Goal: Transaction & Acquisition: Purchase product/service

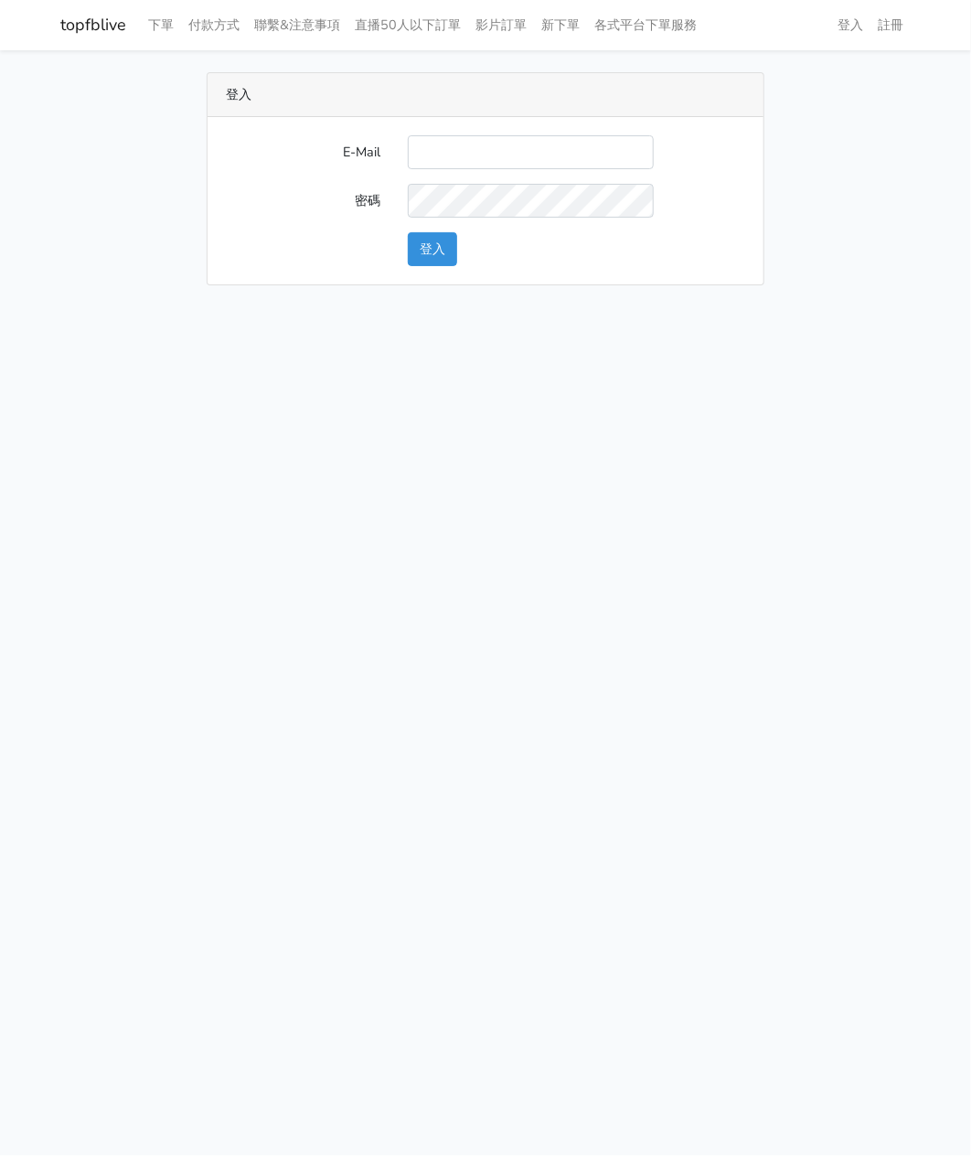
click at [454, 146] on input "E-Mail" at bounding box center [531, 152] width 246 height 34
type input "watin5408@gmail.com"
click at [432, 251] on button "登入" at bounding box center [432, 249] width 49 height 34
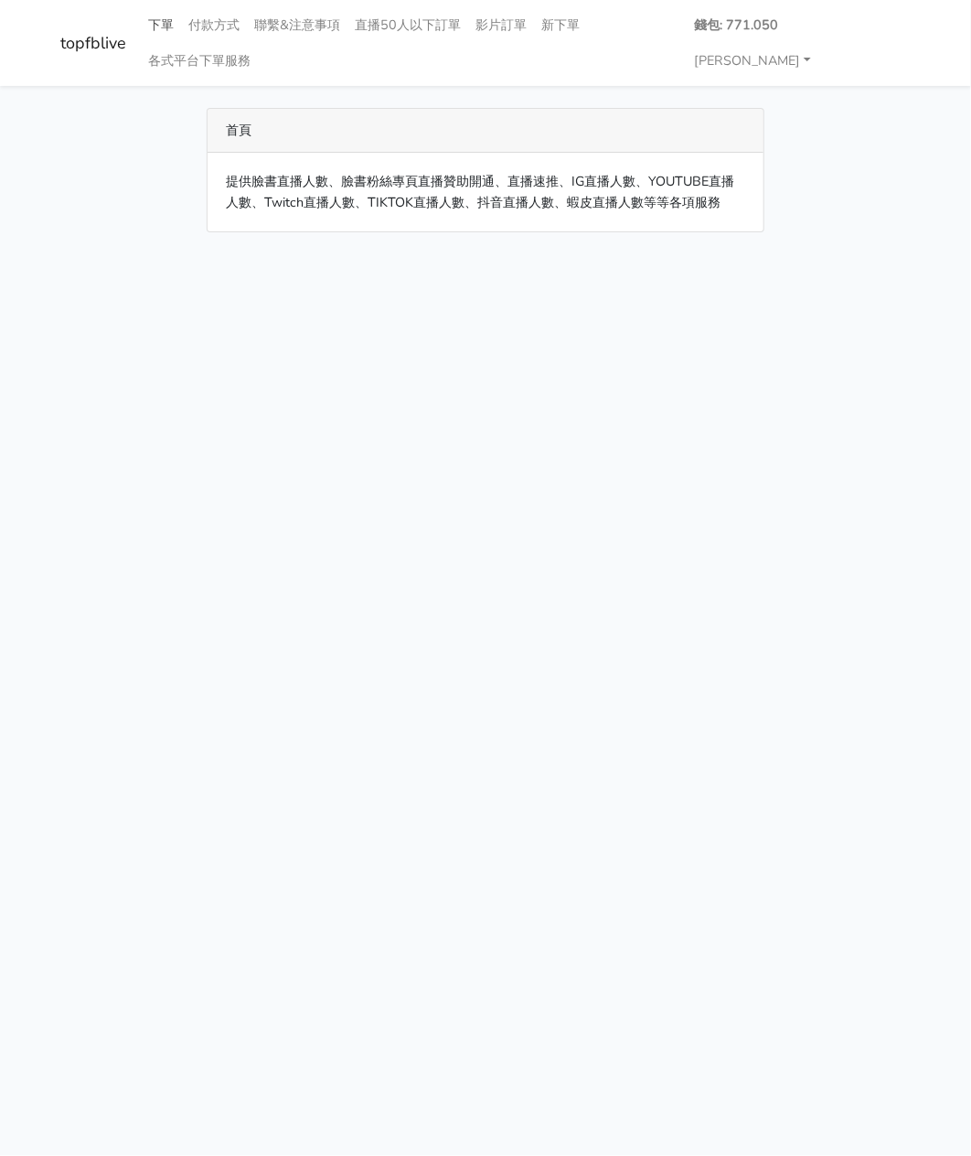
click at [154, 20] on link "下單" at bounding box center [161, 25] width 40 height 36
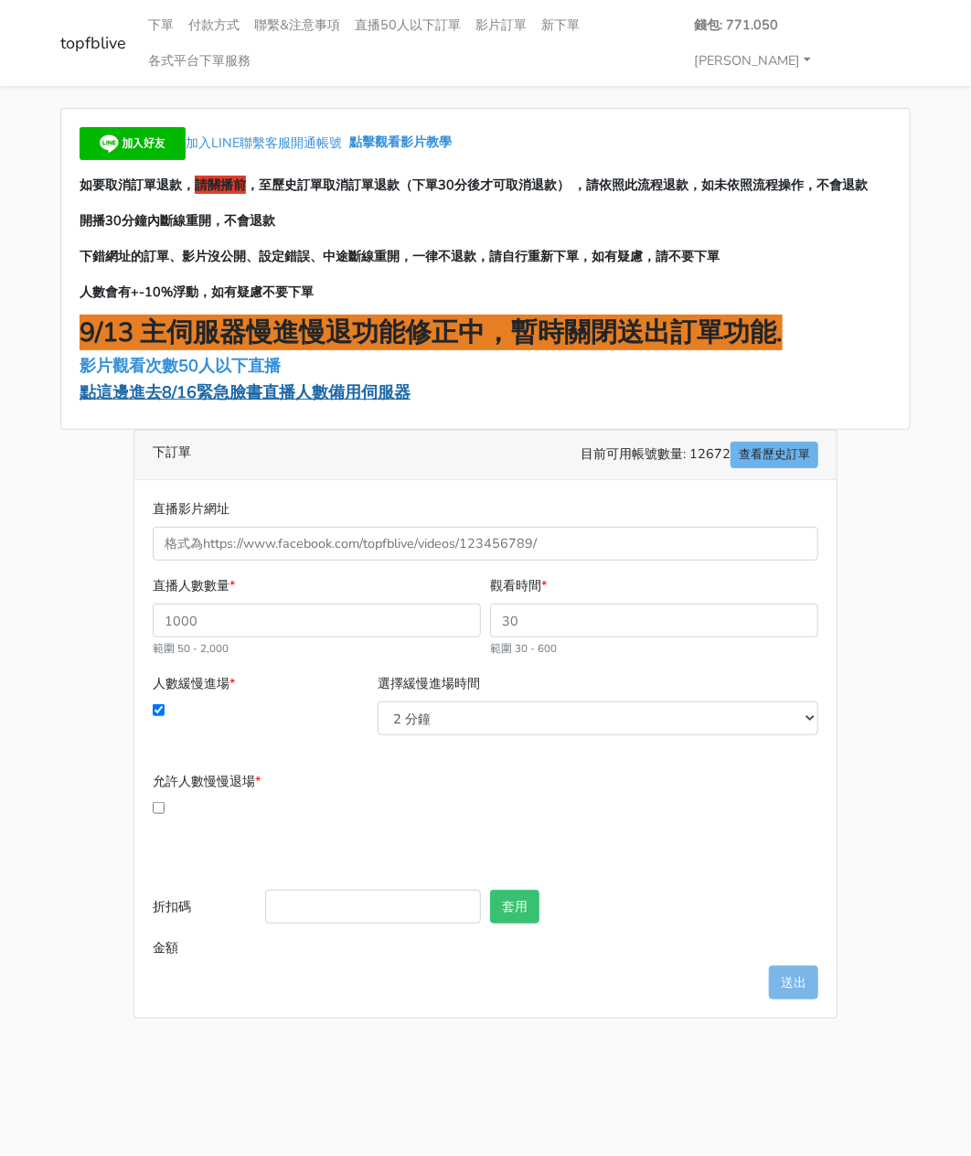
click at [198, 381] on span "點這邊進去8/16緊急臉書直播人數備用伺服器" at bounding box center [245, 392] width 331 height 22
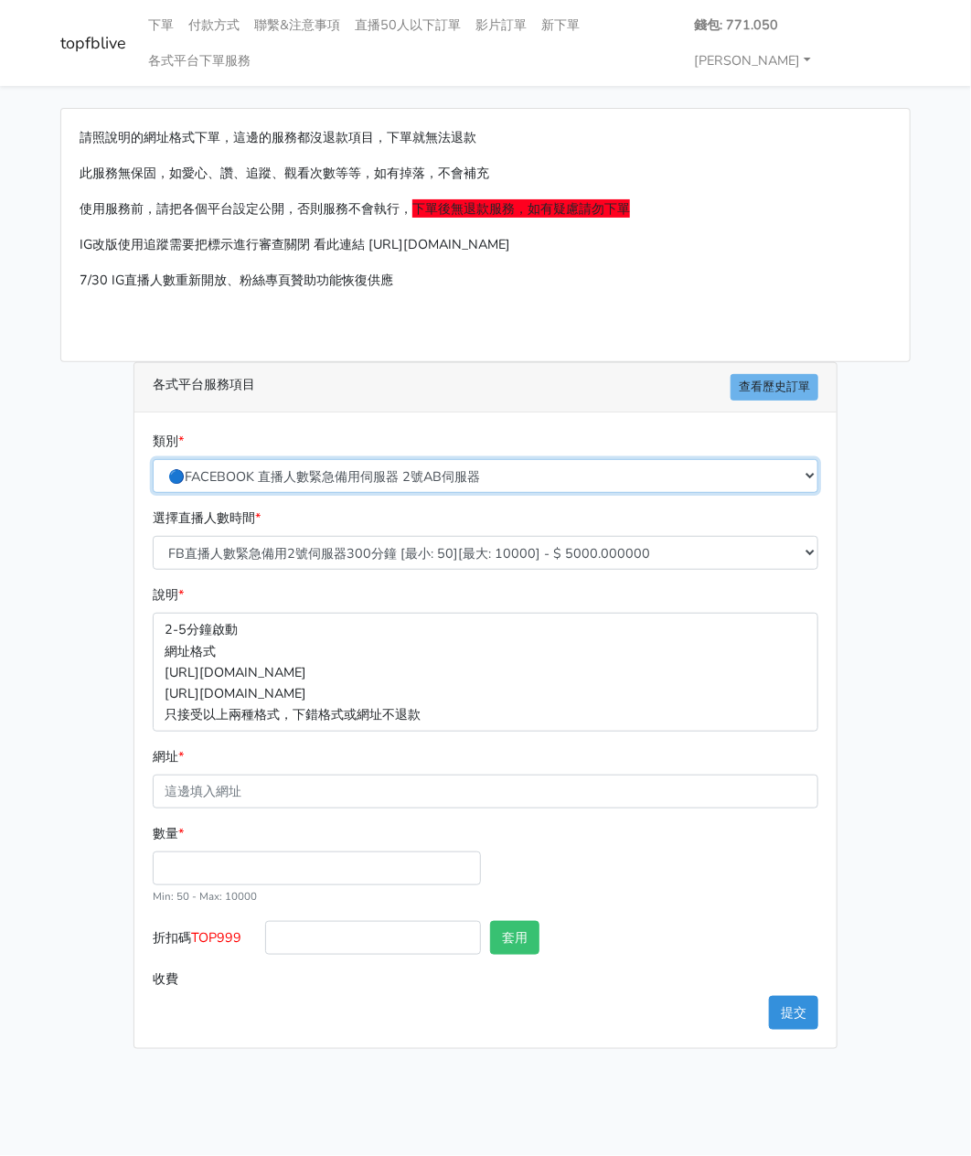
click at [310, 459] on select "🔵FACEBOOK 直播人數緊急備用伺服器 2號AB伺服器 🔵FACEBOOK 網軍專用貼文留言 安全保密 🔵FACEBOOK 直播人數緊急備用伺服器 J1 …" at bounding box center [486, 476] width 666 height 34
select select "3/26熱門平台服務台灣粉絲IG YT FB TIKTOK"
click at [153, 459] on select "🔵FACEBOOK 直播人數緊急備用伺服器 2號AB伺服器 🔵FACEBOOK 網軍專用貼文留言 安全保密 🔵FACEBOOK 直播人數緊急備用伺服器 J1 …" at bounding box center [486, 476] width 666 height 34
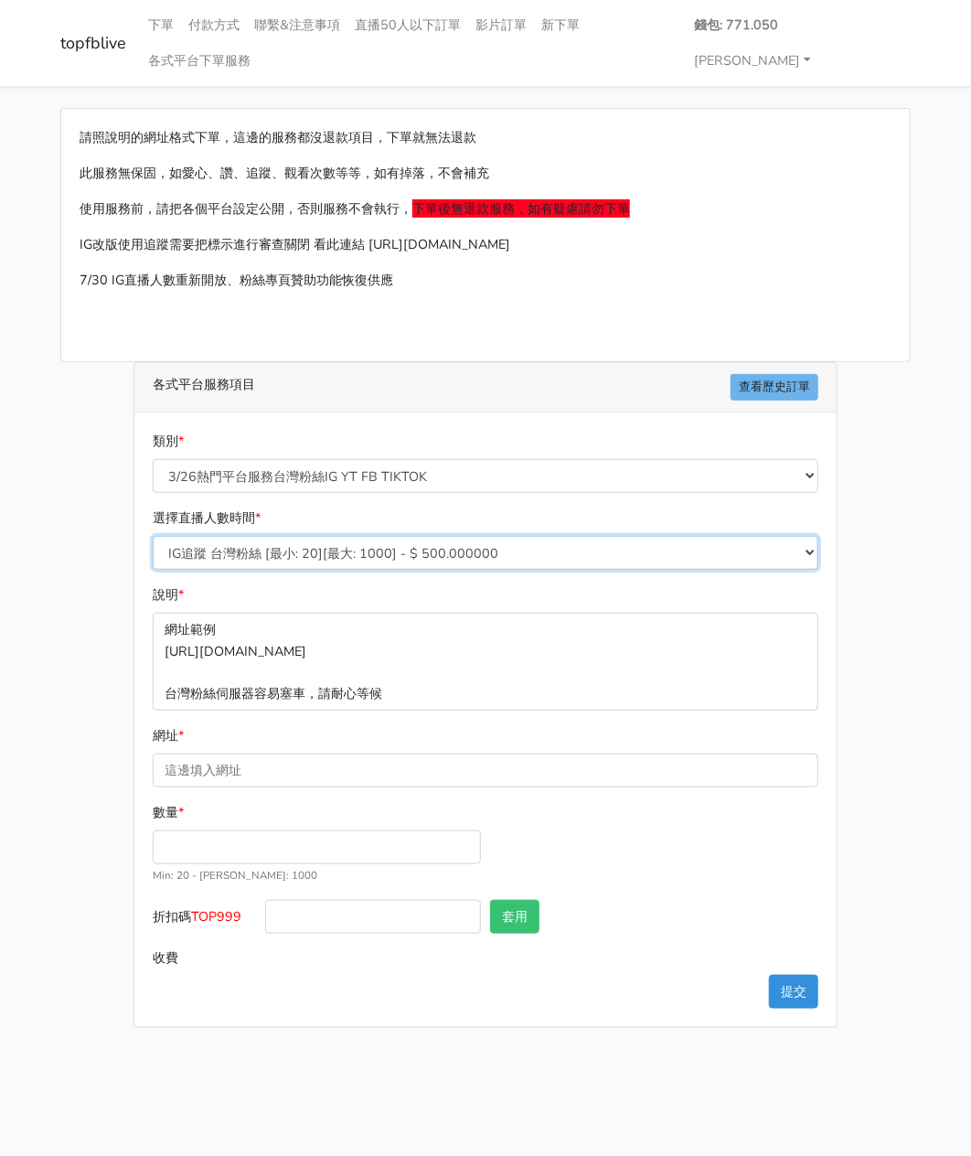
click at [319, 536] on select "IG追蹤 台灣粉絲 [最小: 20][最大: 1000] - $ 500.000000 IG愛心 台灣粉絲 [最小: 20][最大: 1000] - $ 35…" at bounding box center [486, 553] width 666 height 34
select select "669"
click at [153, 536] on select "IG追蹤 台灣粉絲 [最小: 20][最大: 1000] - $ 500.000000 IG愛心 台灣粉絲 [最小: 20][最大: 1000] - $ 35…" at bounding box center [486, 553] width 666 height 34
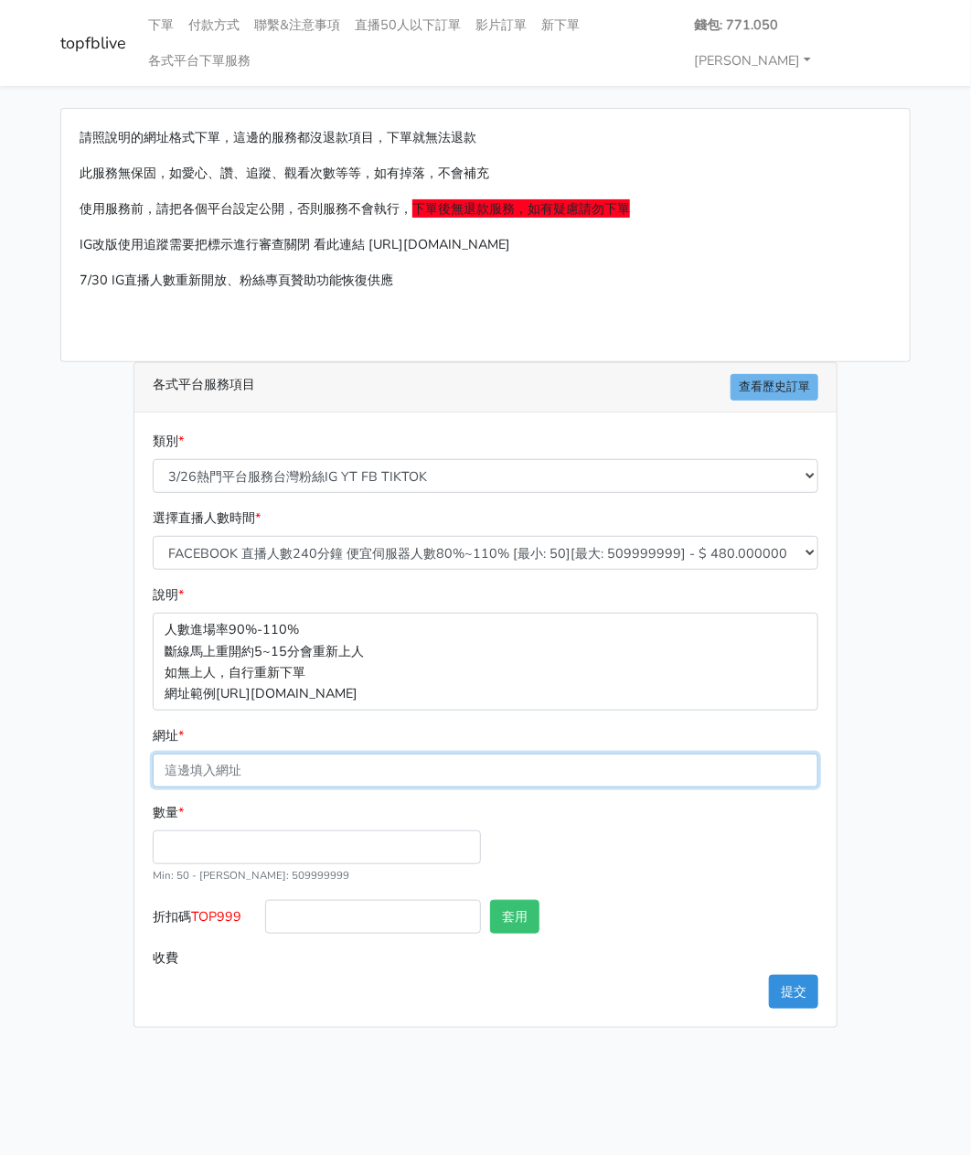
click at [213, 754] on input "網址 *" at bounding box center [486, 771] width 666 height 34
paste input "https://www.facebook.com/applestarry.shop/videos/1113609474258977"
type input "https://www.facebook.com/applestarry.shop/videos/1113609474258977"
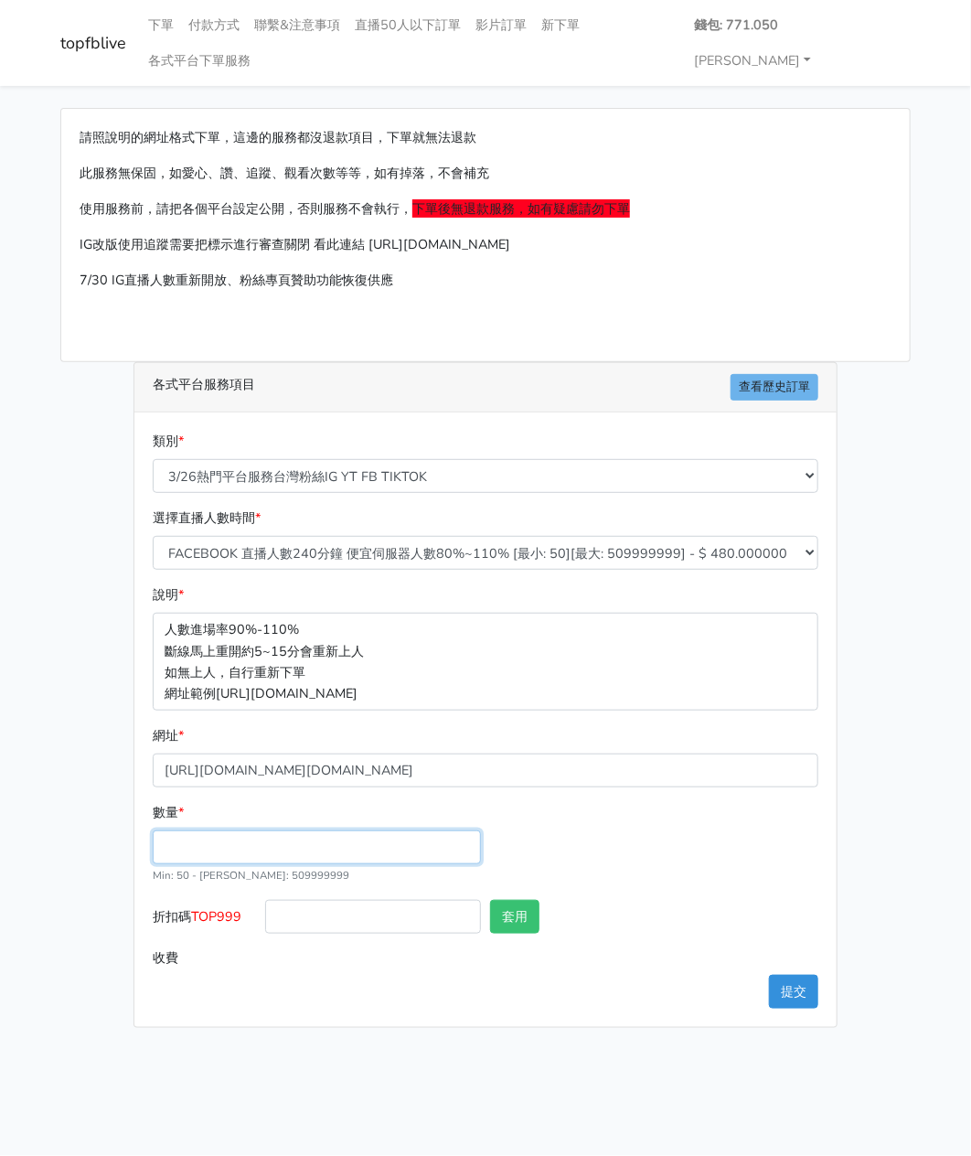
click at [206, 830] on input "數量 *" at bounding box center [317, 847] width 328 height 34
type input "200"
type input "96.000"
drag, startPoint x: 248, startPoint y: 879, endPoint x: 198, endPoint y: 883, distance: 49.5
click at [198, 900] on label "折扣碼 TOP999" at bounding box center [204, 920] width 112 height 41
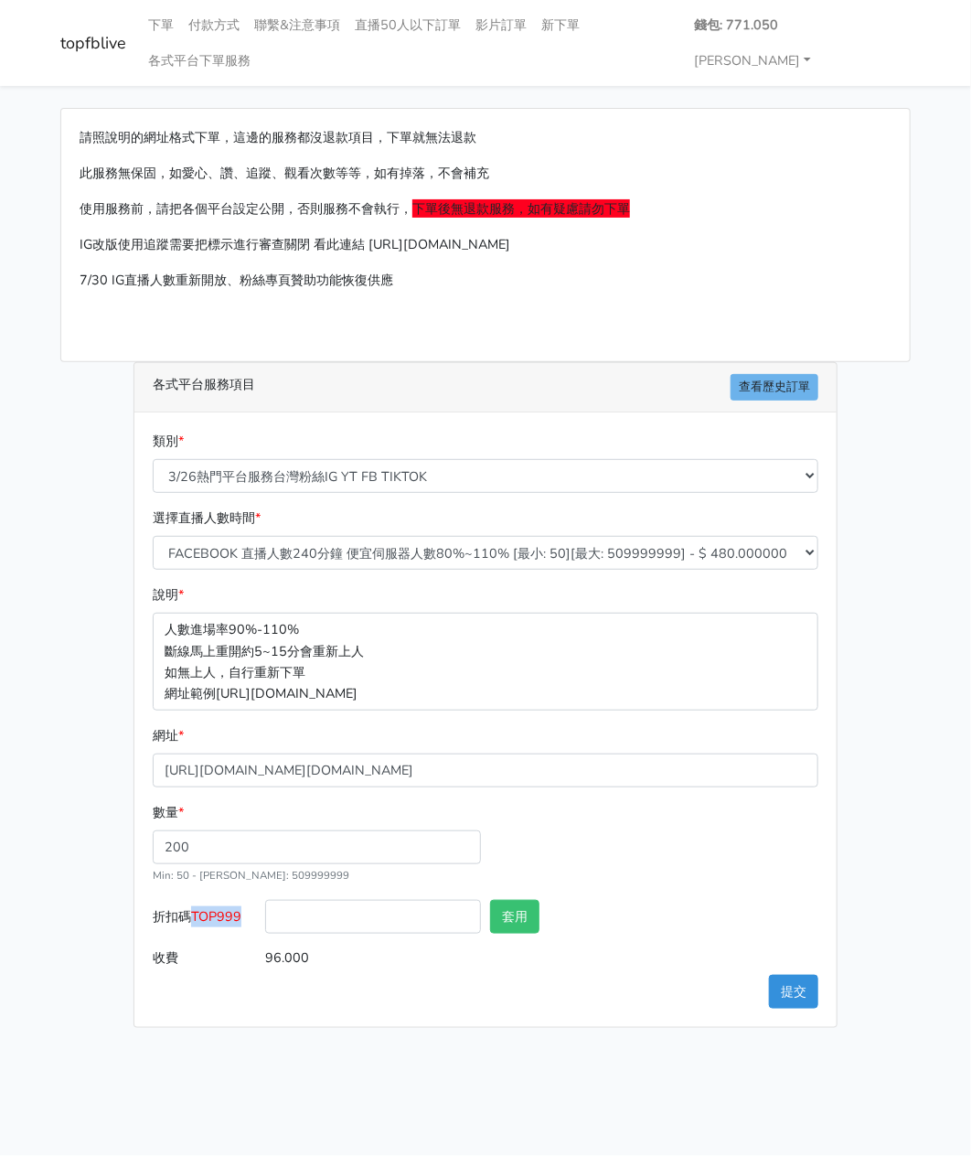
copy span "TOP999"
click at [720, 900] on div at bounding box center [710, 920] width 225 height 41
click at [808, 975] on button "提交" at bounding box center [793, 992] width 49 height 34
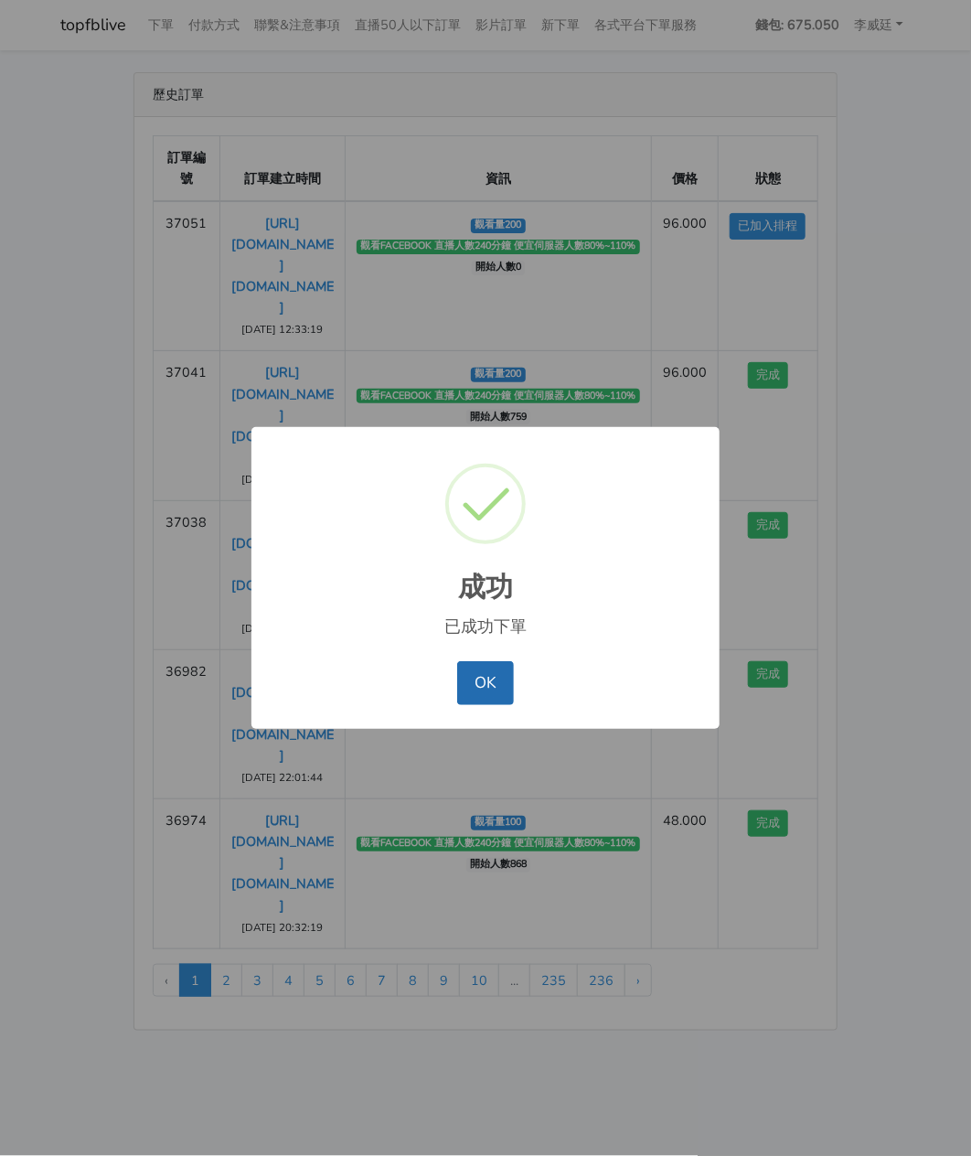
click at [479, 683] on button "OK" at bounding box center [485, 683] width 56 height 44
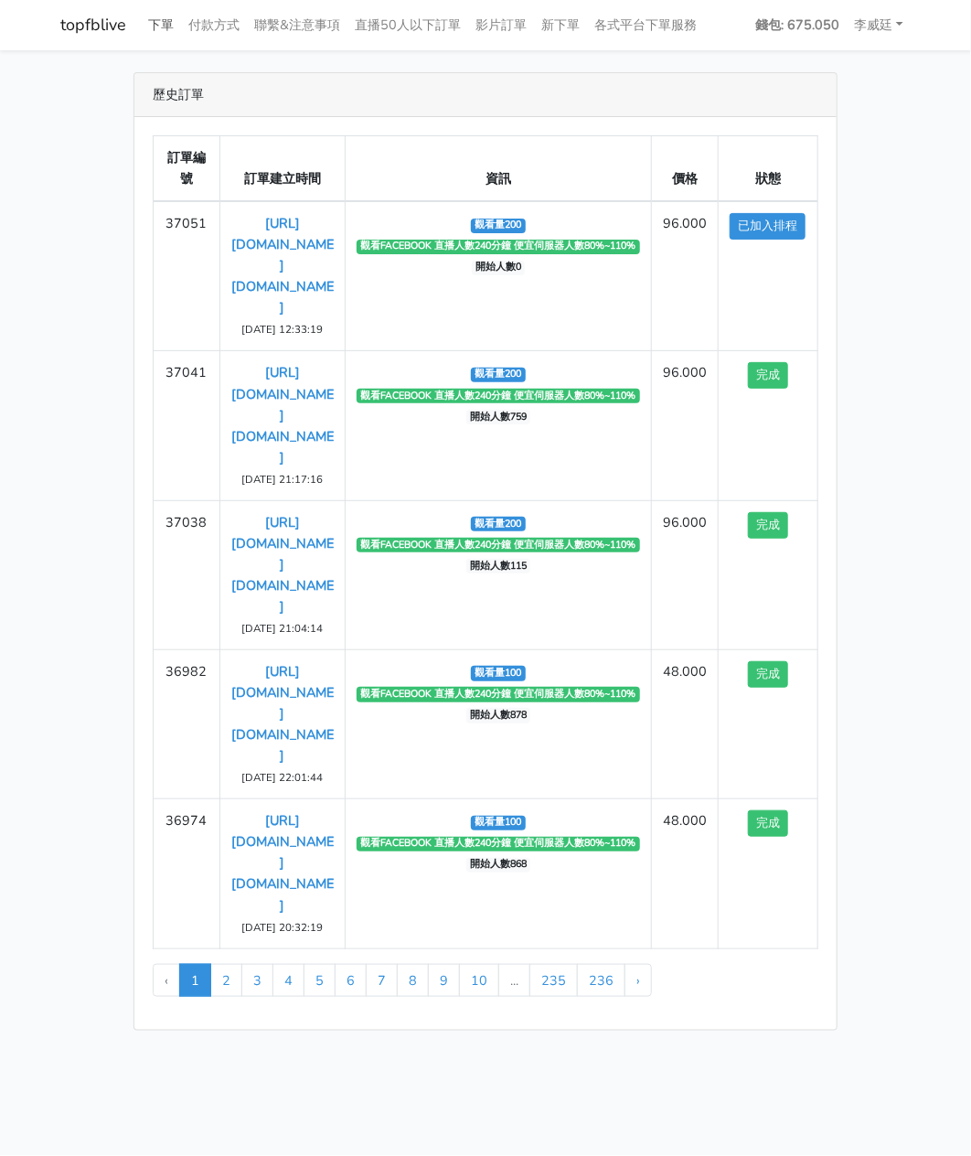
click at [169, 27] on link "下單" at bounding box center [161, 25] width 40 height 36
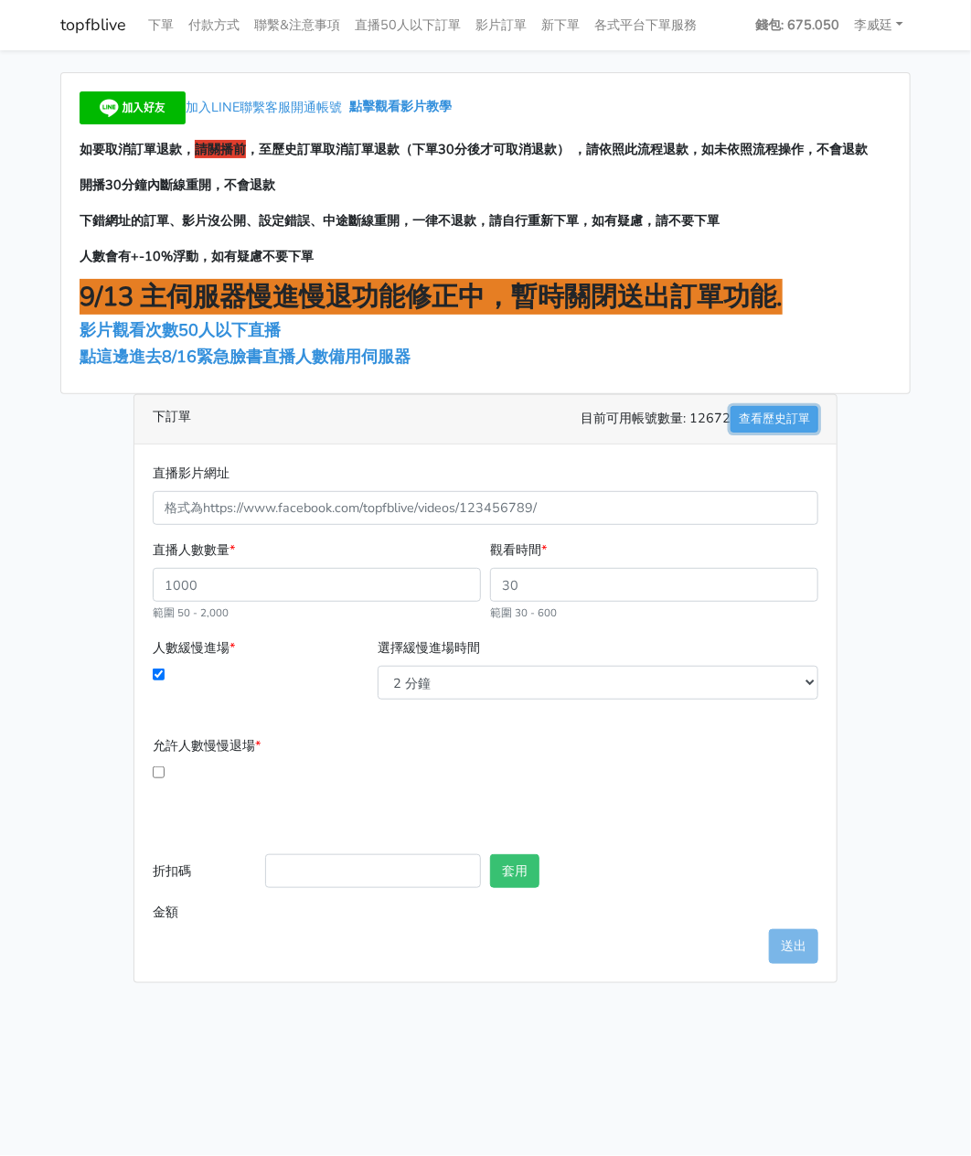
click at [776, 423] on link "查看歷史訂單" at bounding box center [775, 419] width 88 height 27
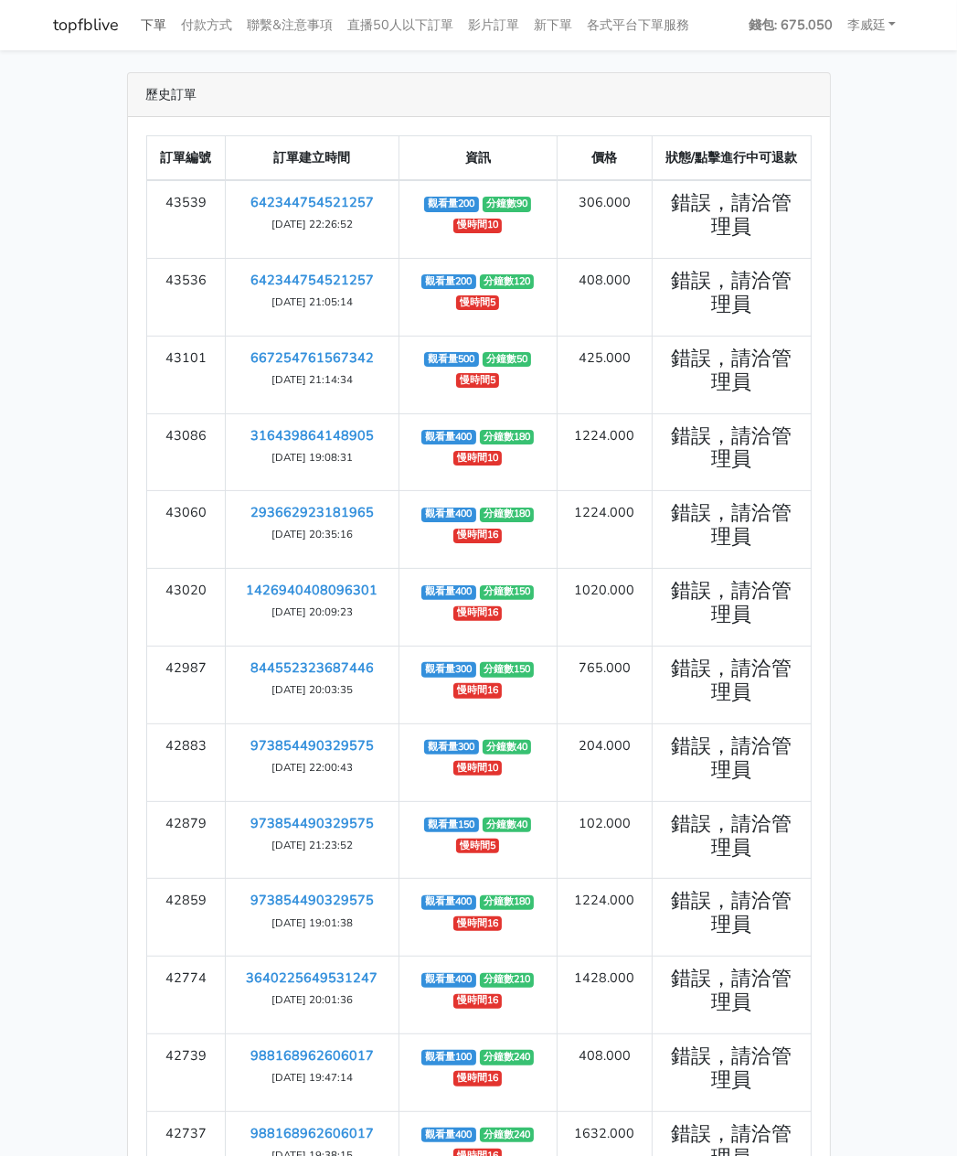
click at [164, 19] on link "下單" at bounding box center [154, 25] width 40 height 36
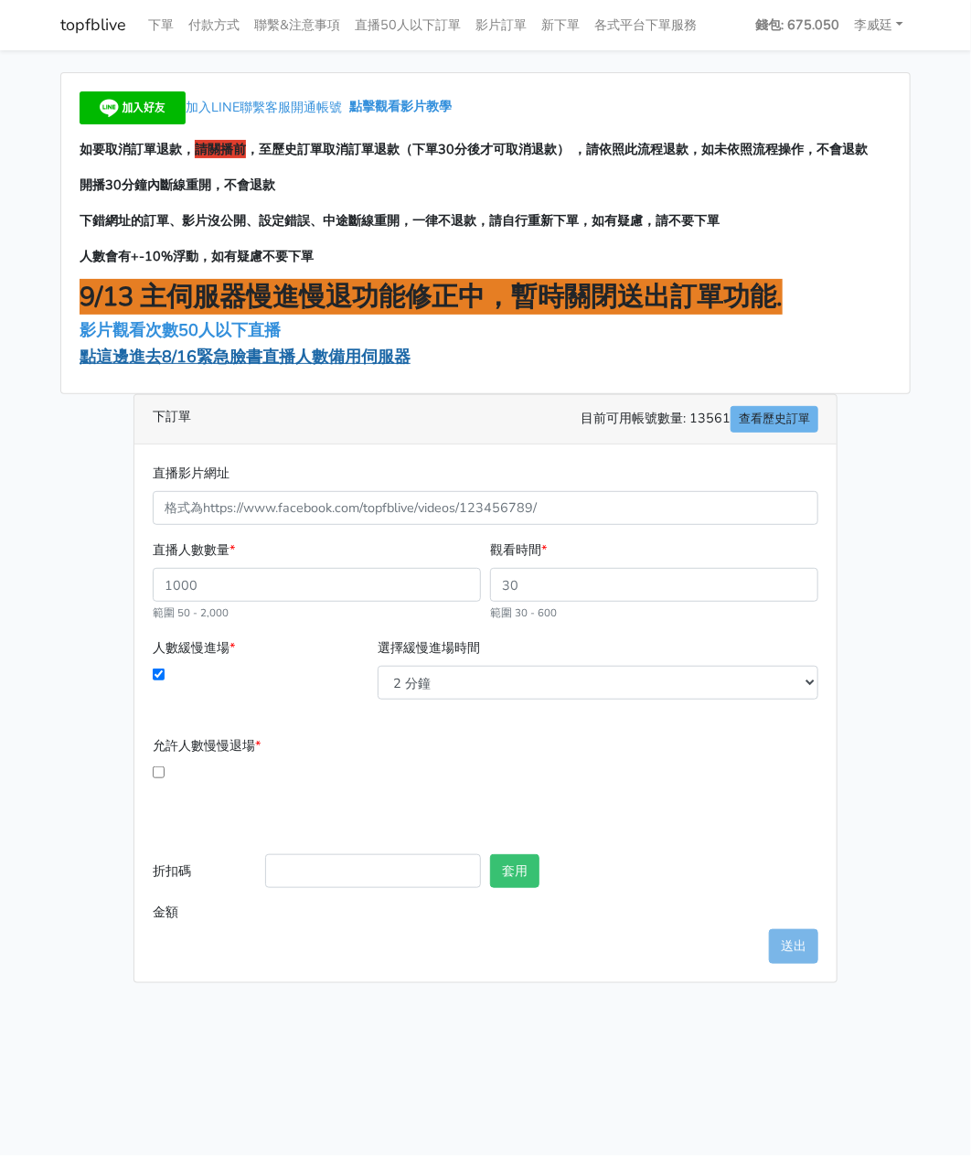
click at [170, 361] on span "點這邊進去8/16緊急臉書直播人數備用伺服器" at bounding box center [245, 357] width 331 height 22
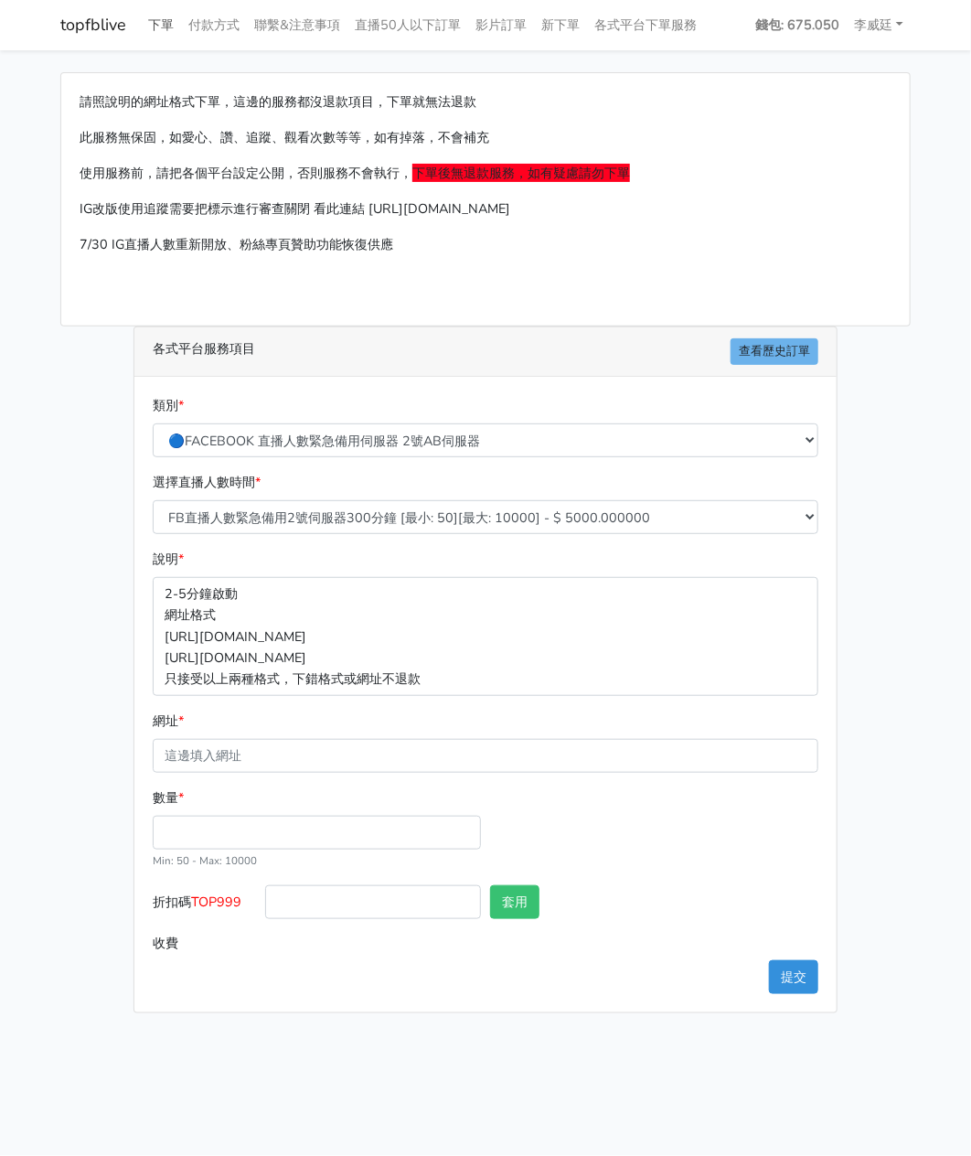
click at [159, 28] on link "下單" at bounding box center [161, 25] width 40 height 36
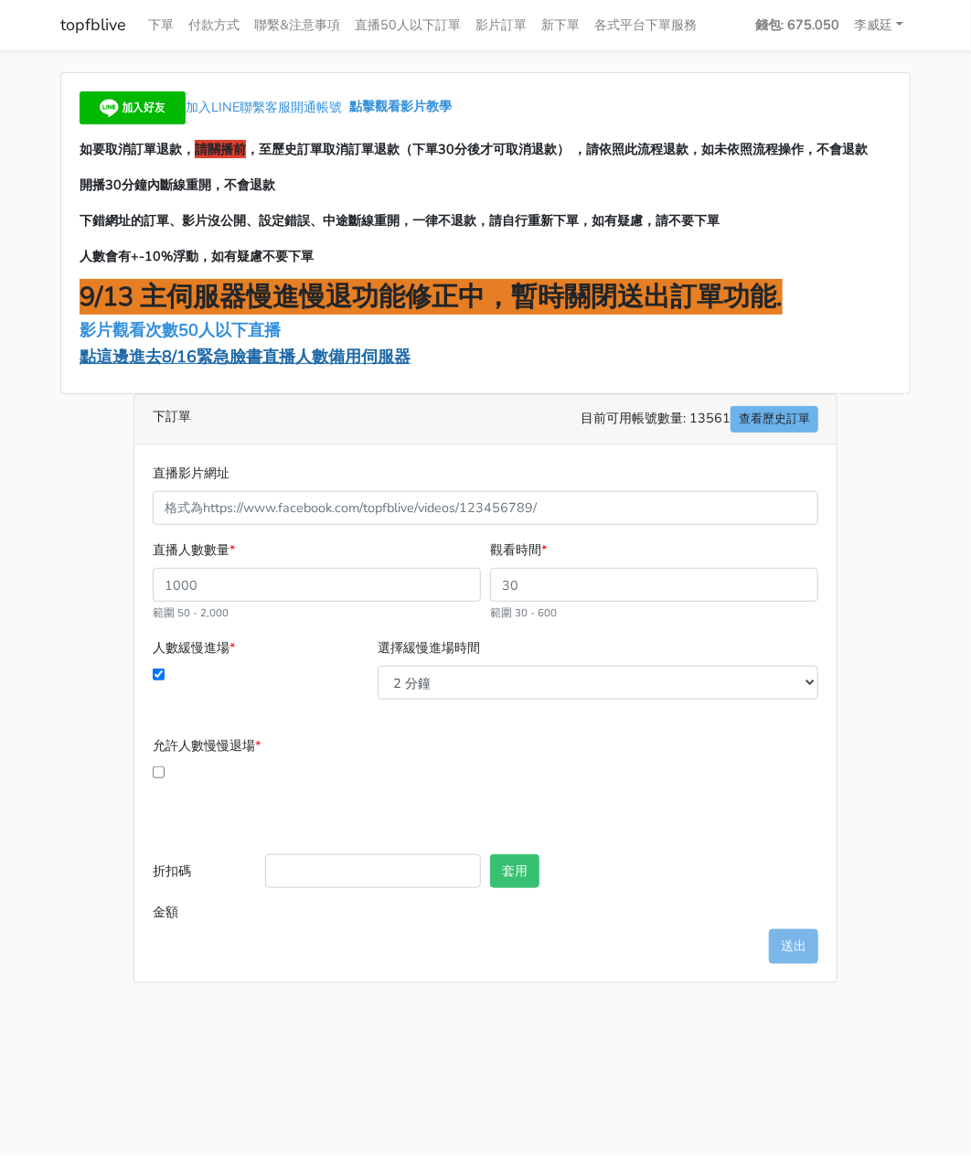
click at [296, 354] on span "點這邊進去8/16緊急臉書直播人數備用伺服器" at bounding box center [245, 357] width 331 height 22
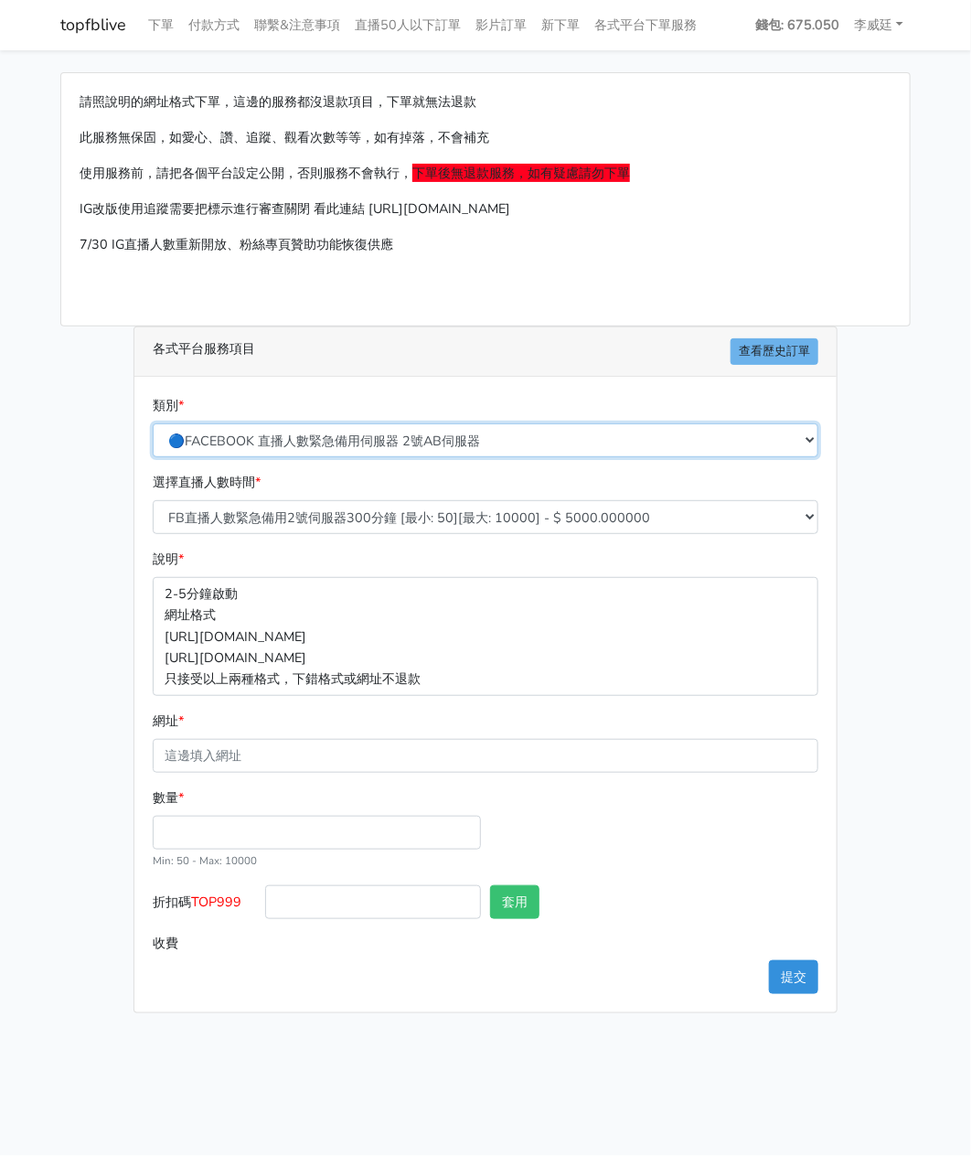
click at [366, 438] on select "🔵FACEBOOK 直播人數緊急備用伺服器 2號AB伺服器 🔵FACEBOOK 網軍專用貼文留言 安全保密 🔵FACEBOOK 直播人數緊急備用伺服器 J1 …" at bounding box center [486, 440] width 666 height 34
select select "3/26熱門平台服務台灣粉絲IG YT FB TIKTOK"
click at [153, 423] on select "🔵FACEBOOK 直播人數緊急備用伺服器 2號AB伺服器 🔵FACEBOOK 網軍專用貼文留言 安全保密 🔵FACEBOOK 直播人數緊急備用伺服器 J1 …" at bounding box center [486, 440] width 666 height 34
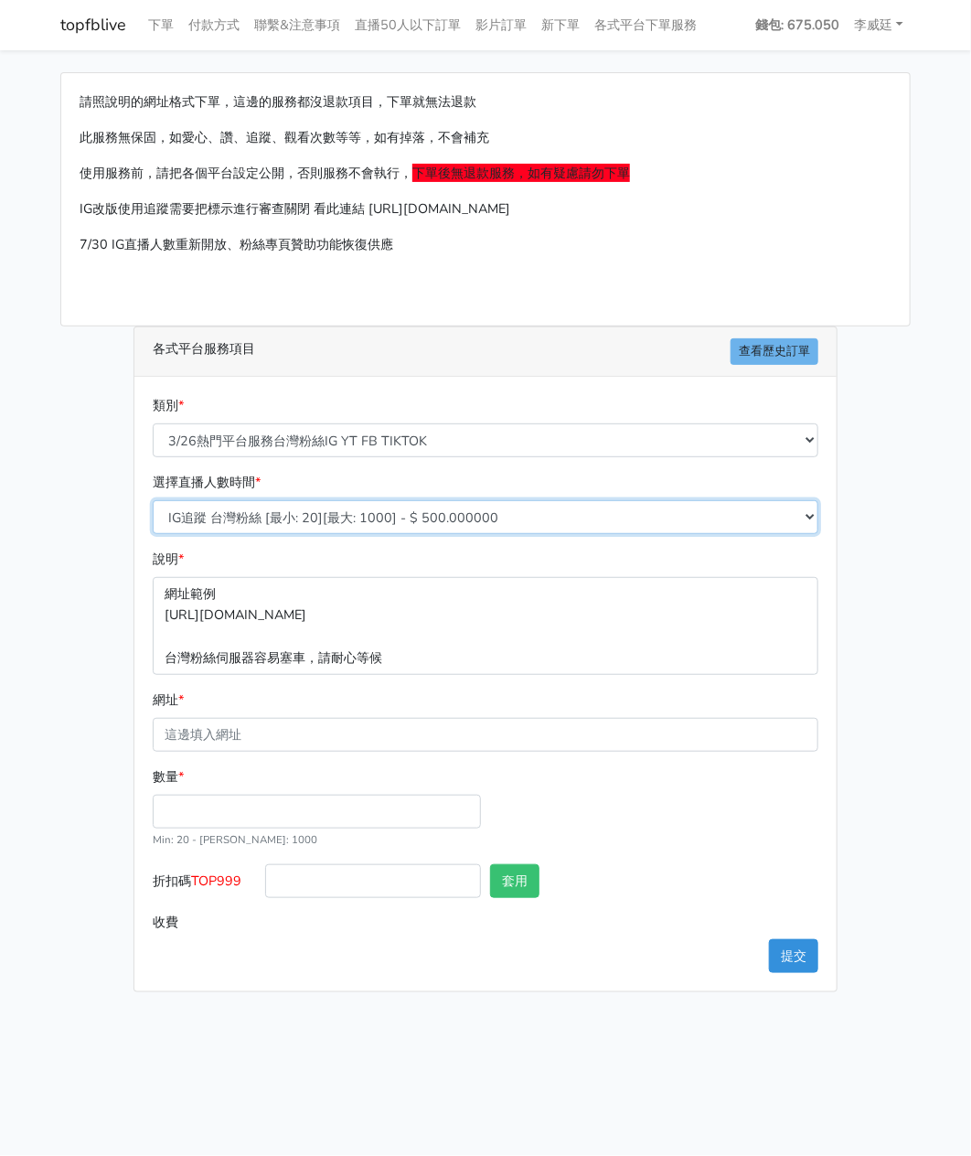
click at [383, 515] on select "IG追蹤 台灣粉絲 [最小: 20][最大: 1000] - $ 500.000000 IG愛心 台灣粉絲 [最小: 20][最大: 1000] - $ 35…" at bounding box center [486, 517] width 666 height 34
select select "669"
click at [153, 500] on select "IG追蹤 台灣粉絲 [最小: 20][最大: 1000] - $ 500.000000 IG愛心 台灣粉絲 [最小: 20][最大: 1000] - $ 35…" at bounding box center [486, 517] width 666 height 34
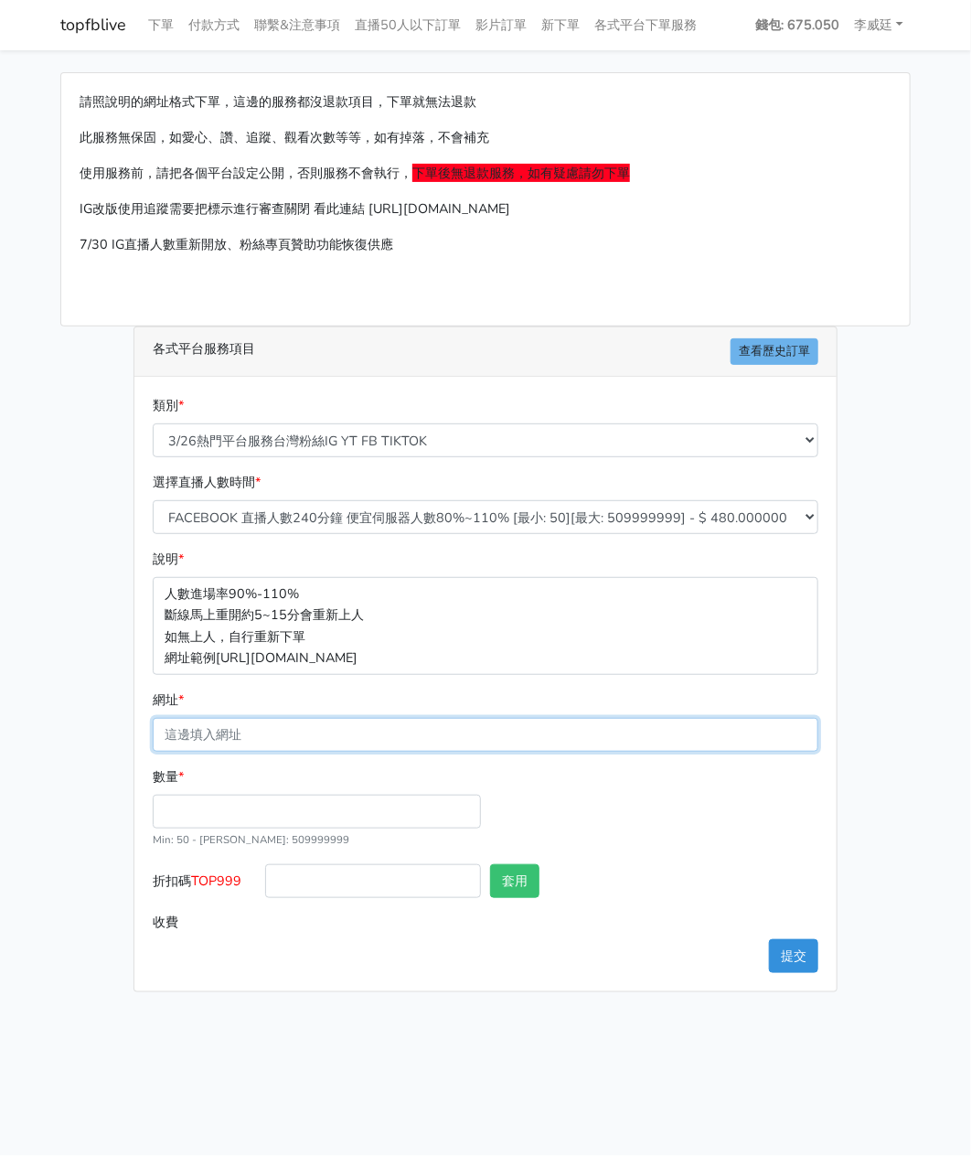
click at [203, 727] on input "網址 *" at bounding box center [486, 735] width 666 height 34
paste input "https://www.facebook.com/applestarry.shop/videos/1113609474258977"
type input "https://www.facebook.com/applestarry.shop/videos/1113609474258977"
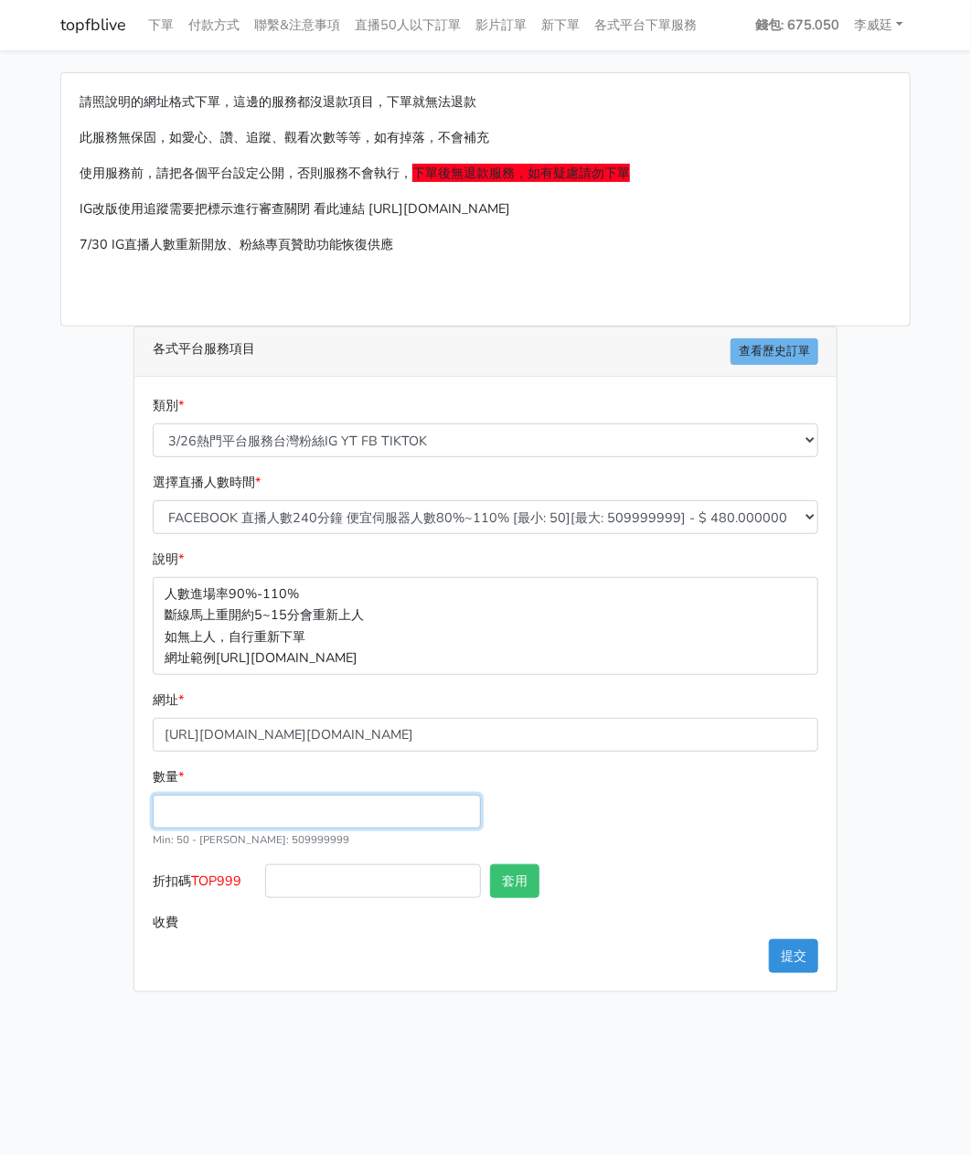
click at [185, 808] on input "數量 *" at bounding box center [317, 812] width 328 height 34
type input "200"
type input "96.000"
click at [658, 841] on div "數量 * 200 Min: 50 - Max: 509999999" at bounding box center [485, 815] width 675 height 98
click at [790, 957] on button "提交" at bounding box center [793, 956] width 49 height 34
